Goal: Information Seeking & Learning: Learn about a topic

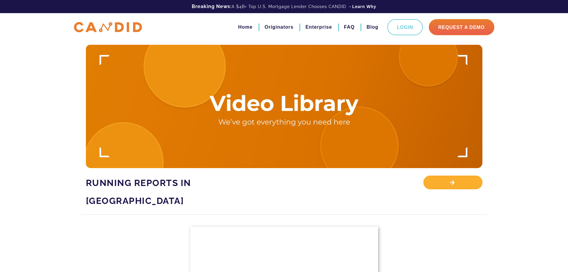
click at [448, 178] on div "View Library" at bounding box center [453, 182] width 59 height 14
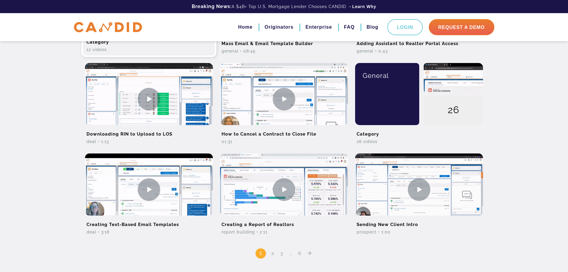
scroll to position [418, 0]
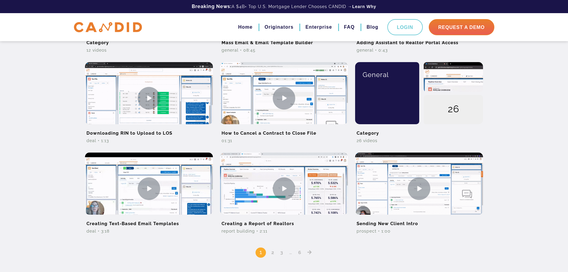
click at [272, 254] on link "2" at bounding box center [272, 252] width 7 height 6
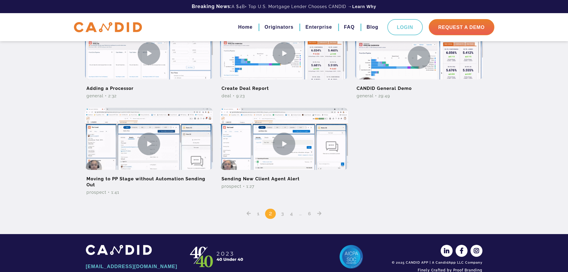
scroll to position [477, 0]
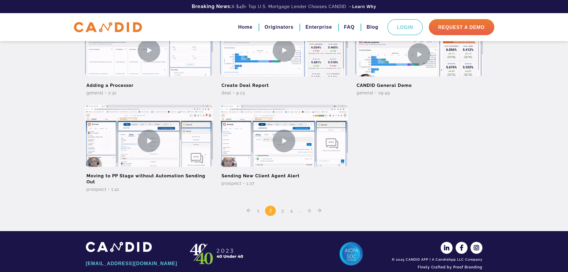
click at [284, 212] on link "3" at bounding box center [282, 211] width 7 height 6
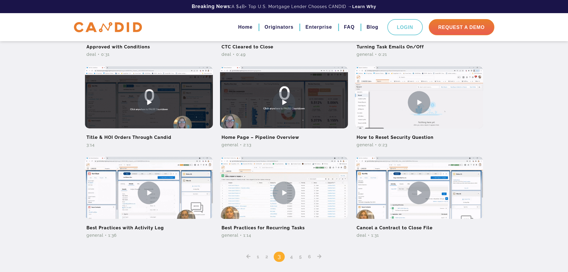
scroll to position [358, 0]
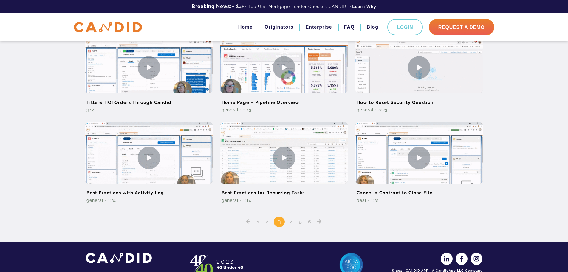
click at [292, 224] on link "4" at bounding box center [291, 222] width 7 height 6
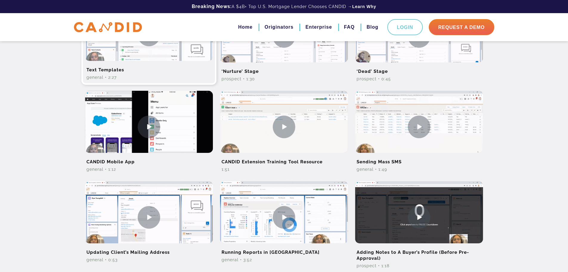
scroll to position [209, 0]
